Goal: Information Seeking & Learning: Check status

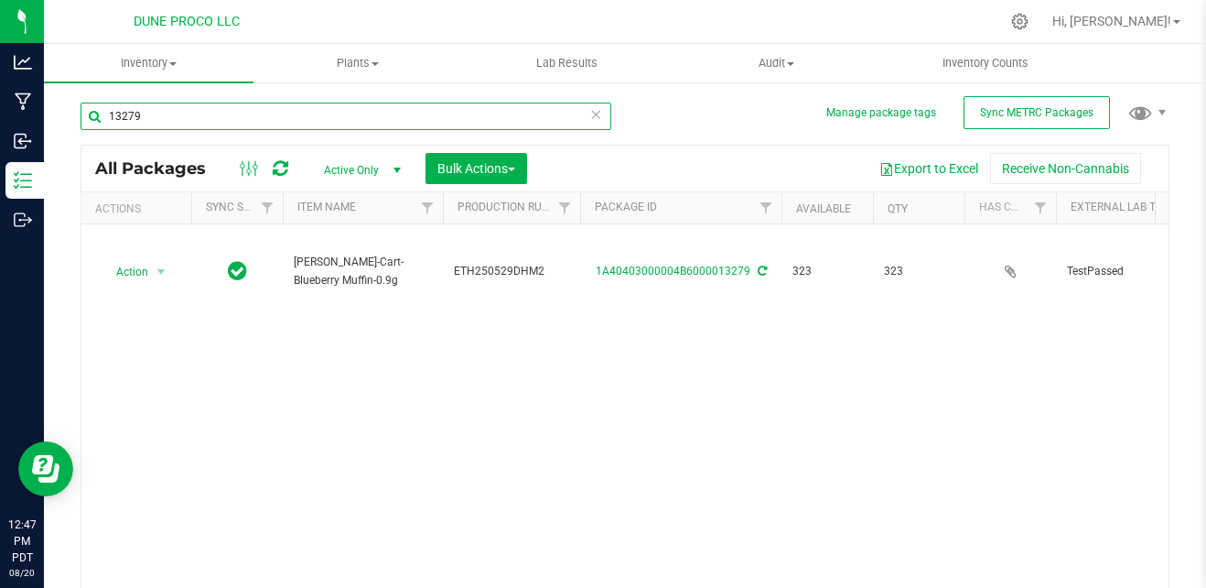
click at [447, 108] on input "13279" at bounding box center [346, 116] width 531 height 27
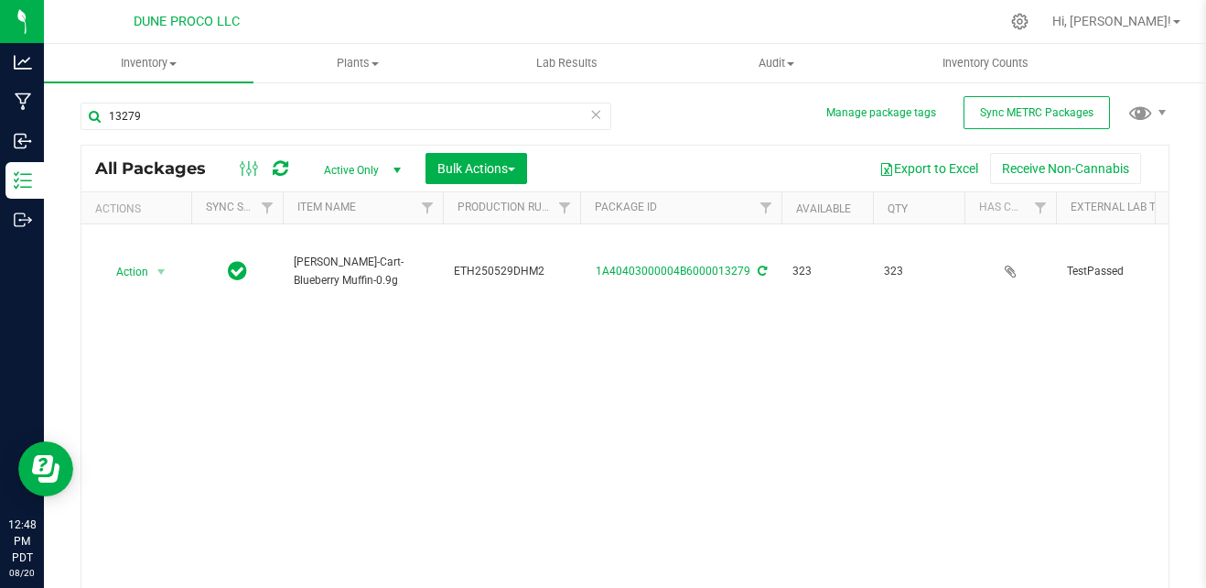
click at [392, 167] on span "select" at bounding box center [397, 170] width 15 height 15
click at [357, 274] on li "All" at bounding box center [357, 280] width 99 height 27
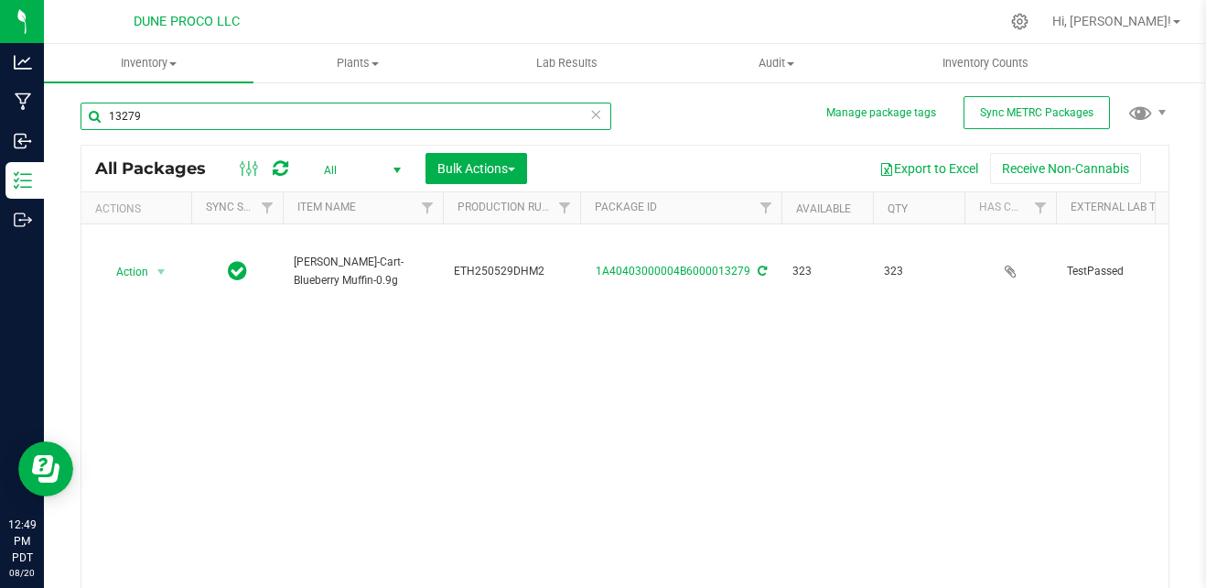
click at [409, 124] on input "13279" at bounding box center [346, 116] width 531 height 27
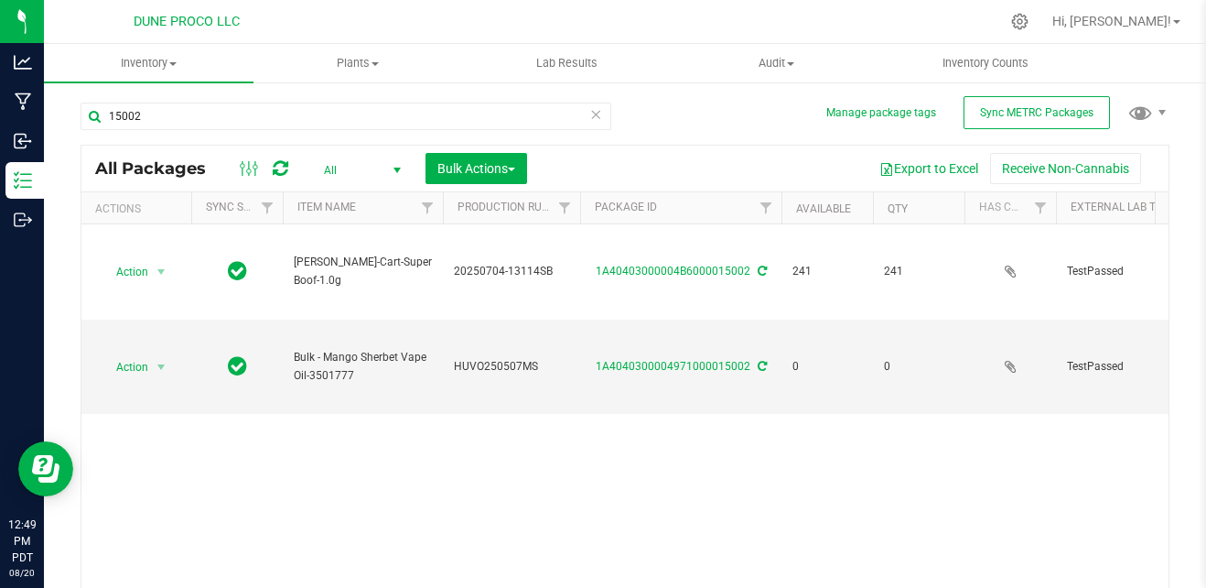
click at [441, 416] on div "Action Action Adjust qty Create package Edit attributes Global inventory Locate…" at bounding box center [624, 409] width 1087 height 370
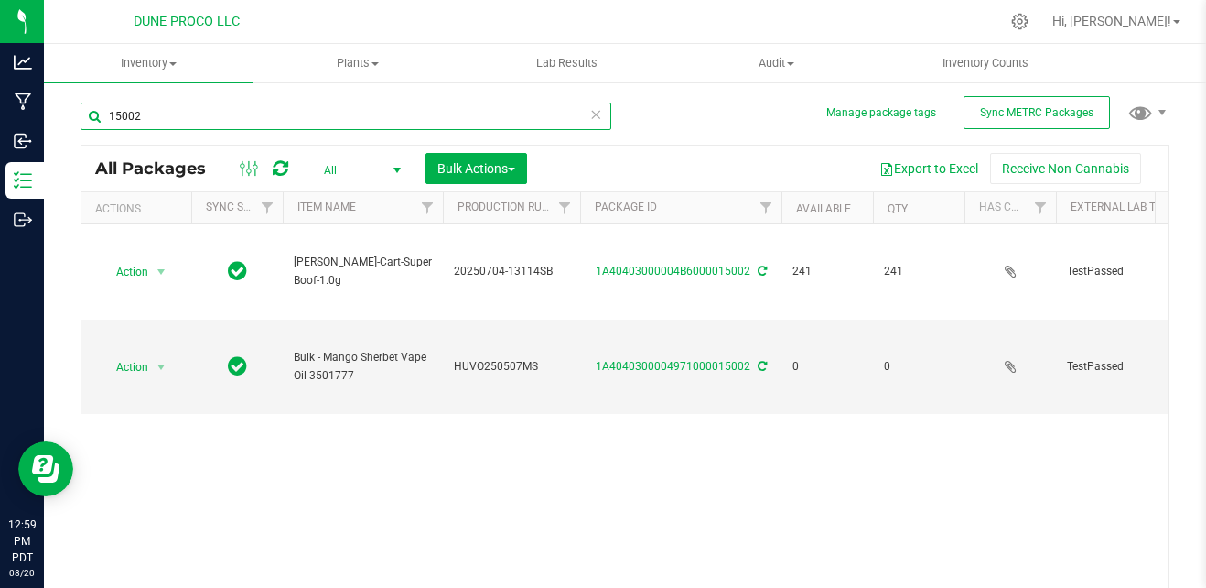
click at [338, 116] on input "15002" at bounding box center [346, 116] width 531 height 27
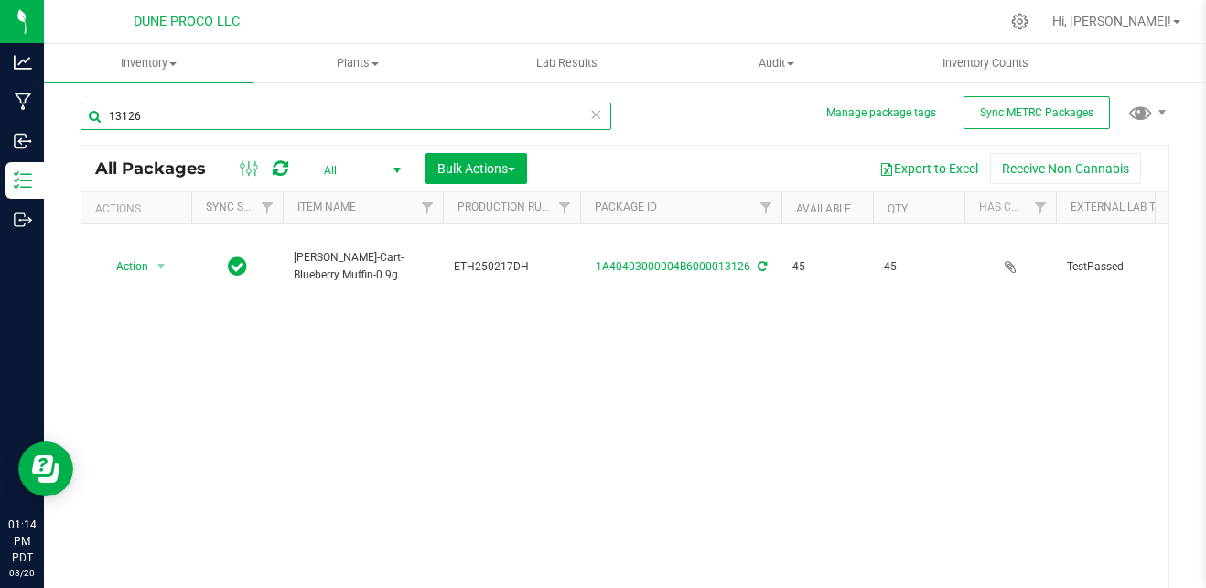
click at [312, 124] on input "13126" at bounding box center [346, 116] width 531 height 27
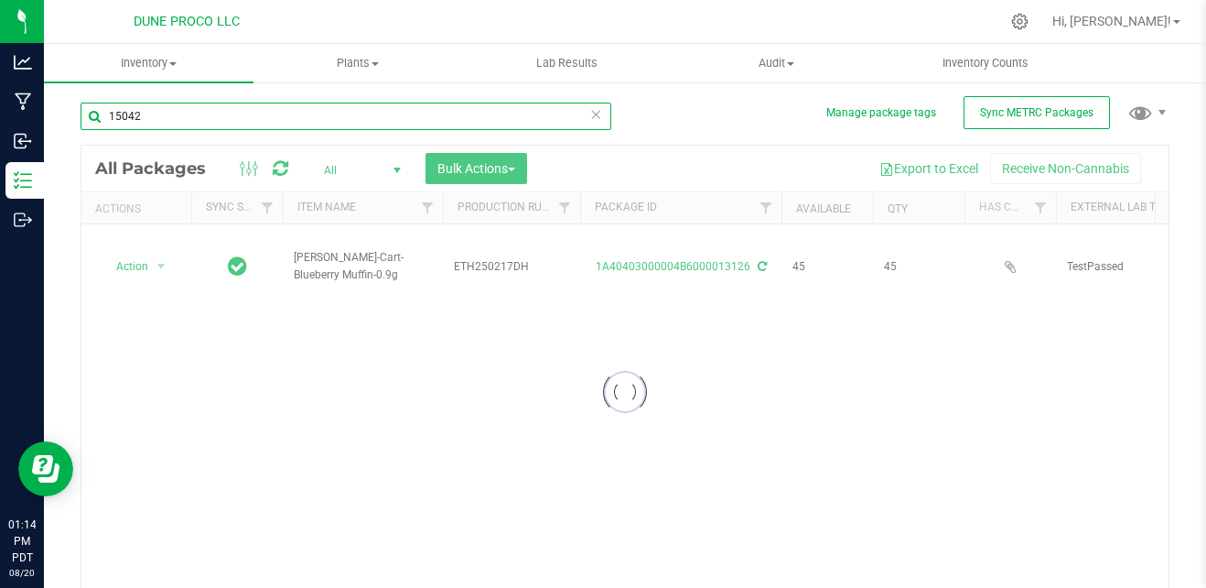
type input "15042"
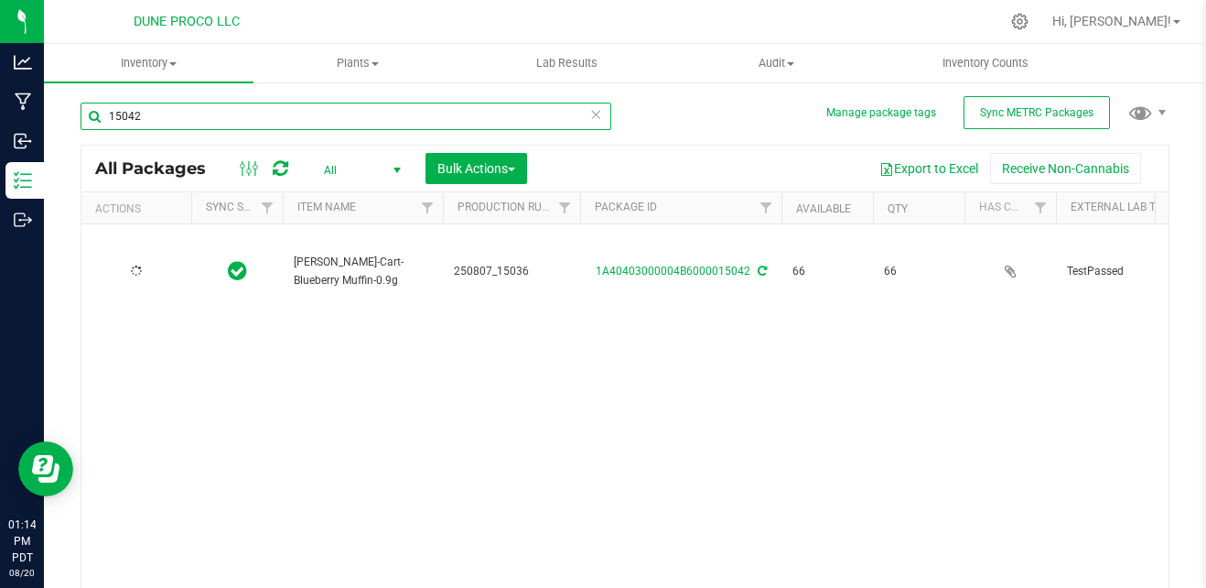
type input "[DATE]"
